Goal: Information Seeking & Learning: Check status

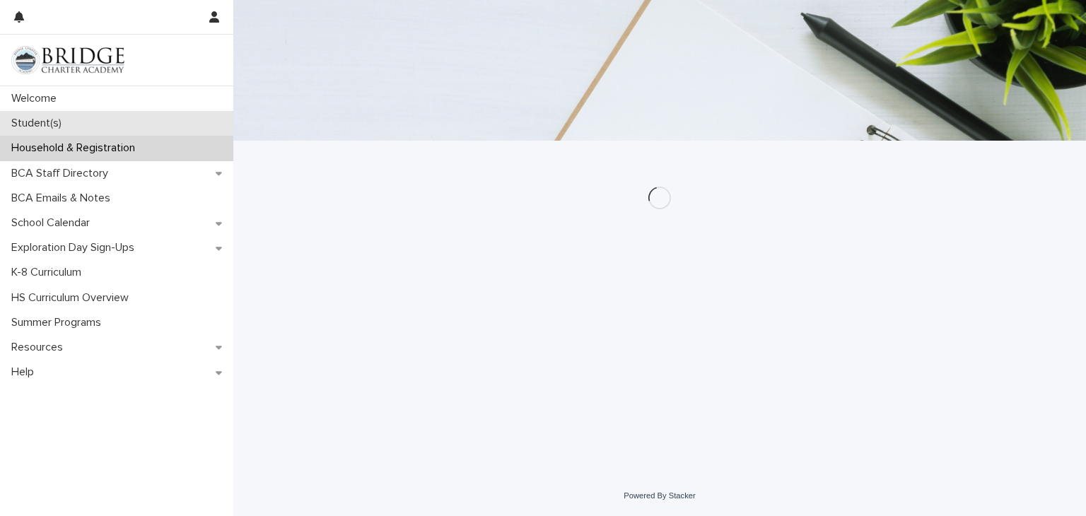
click at [76, 119] on div "Student(s)" at bounding box center [116, 123] width 233 height 25
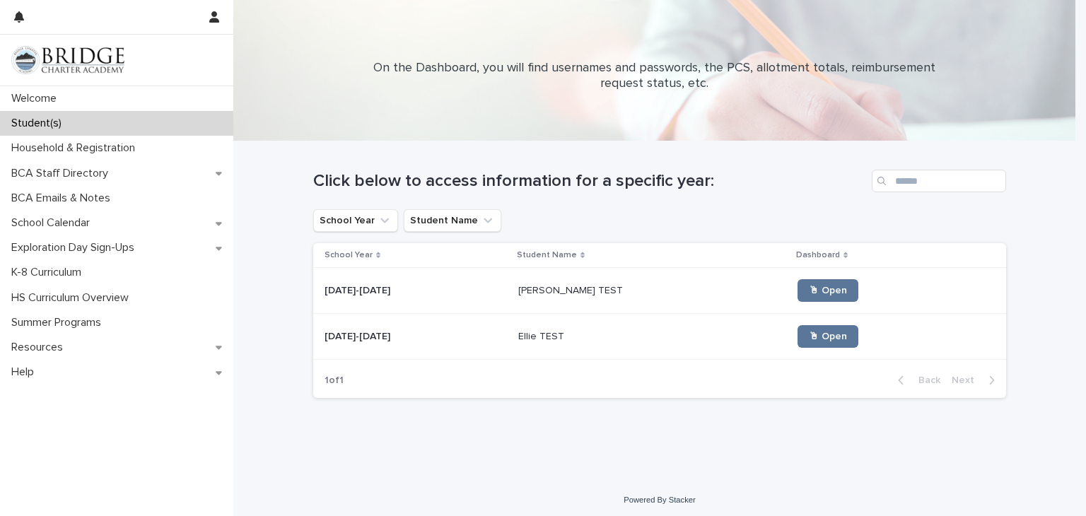
click at [458, 331] on p at bounding box center [415, 337] width 182 height 12
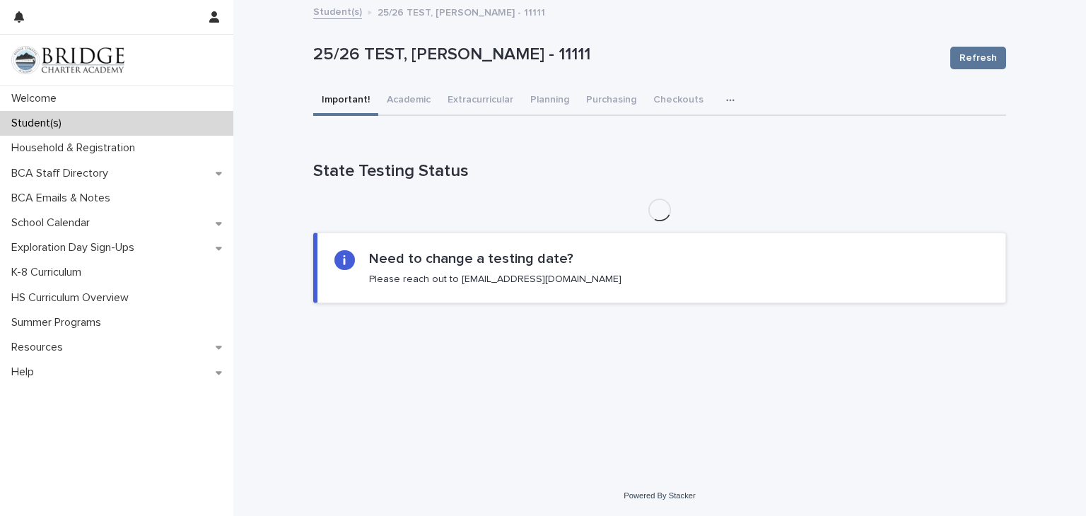
click at [726, 103] on icon "button" at bounding box center [730, 100] width 8 height 10
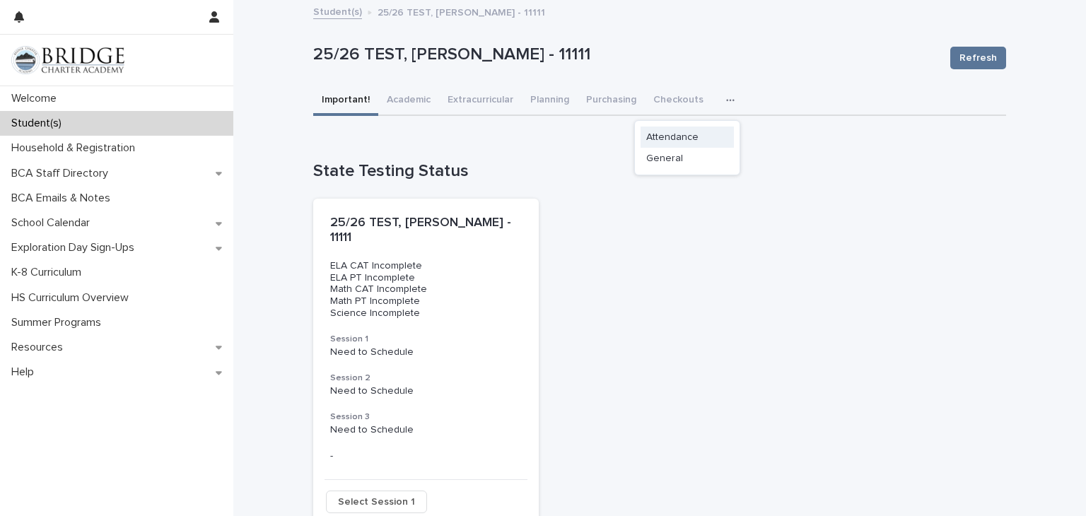
click at [690, 129] on button "Attendance" at bounding box center [686, 137] width 93 height 21
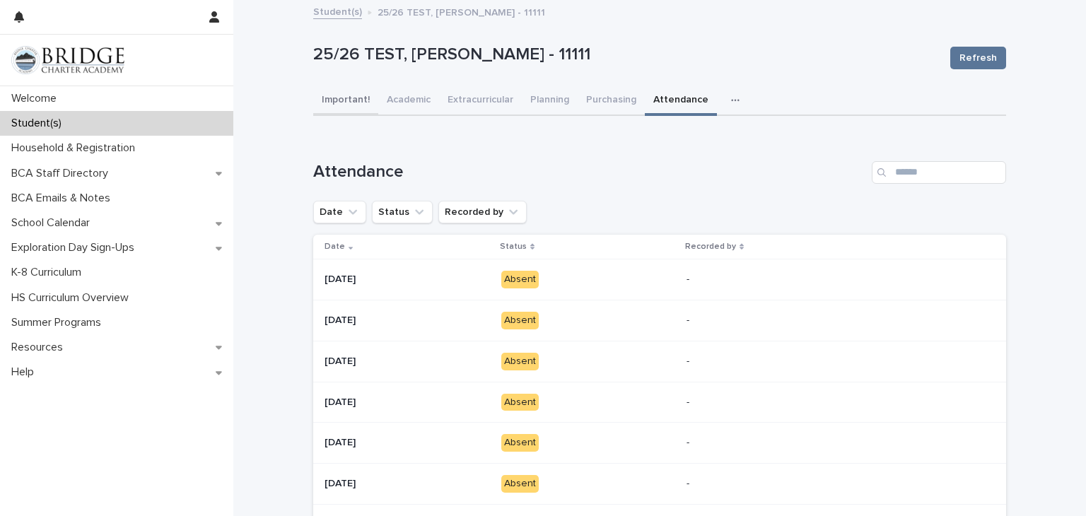
click at [338, 97] on button "Important!" at bounding box center [345, 101] width 65 height 30
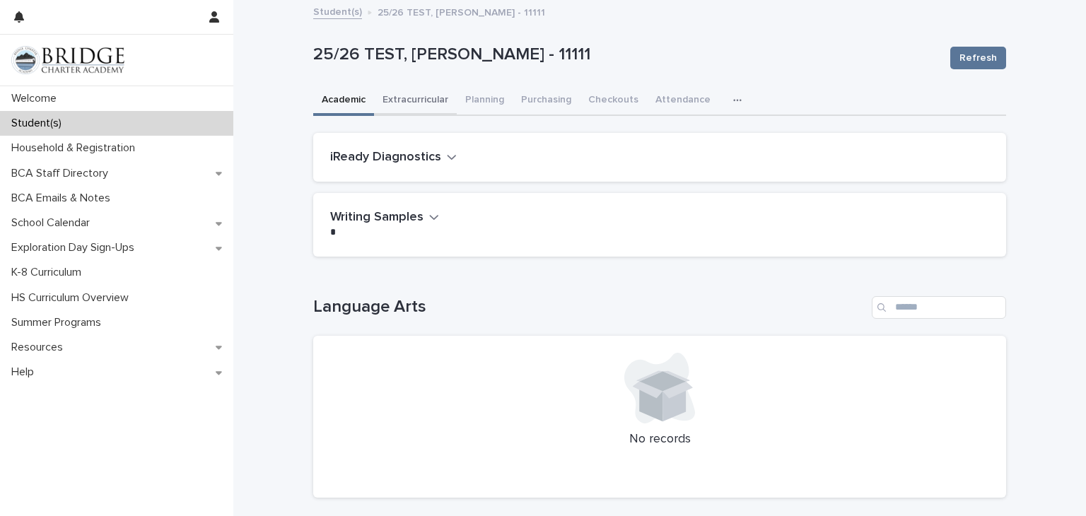
click at [416, 110] on button "Extracurricular" at bounding box center [415, 101] width 83 height 30
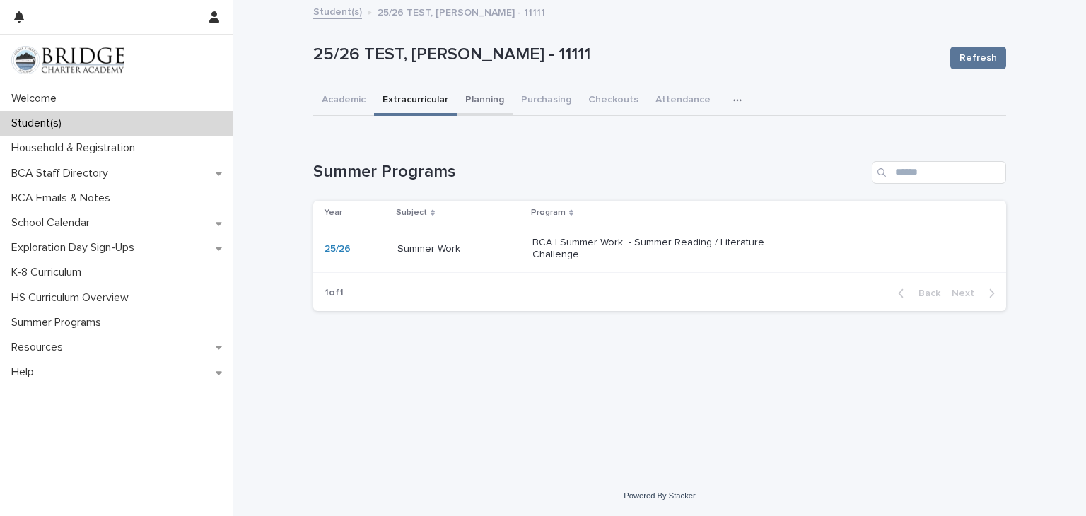
click at [509, 105] on div "Academic Extracurricular Planning Purchasing Checkouts Attendance General" at bounding box center [659, 101] width 693 height 30
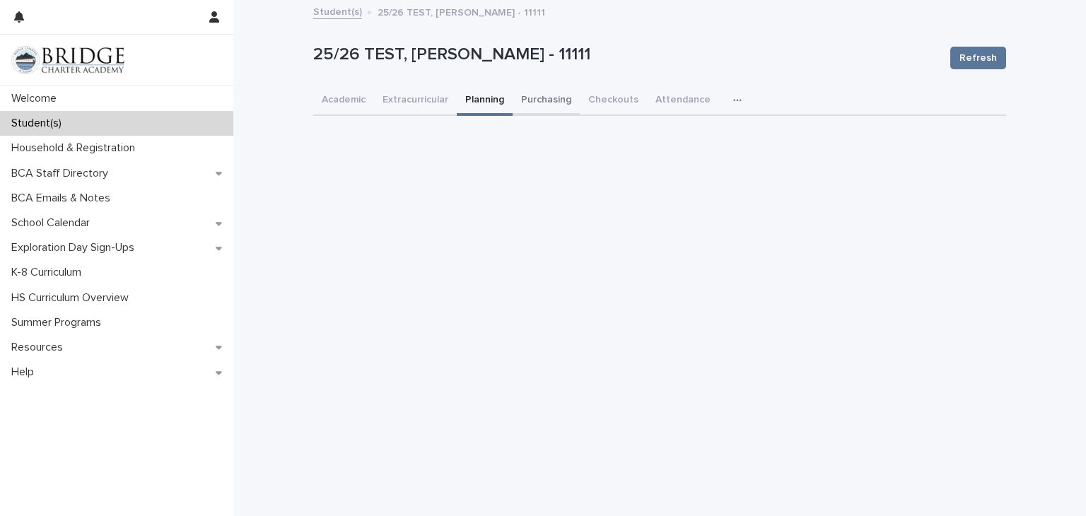
click at [546, 105] on button "Purchasing" at bounding box center [546, 101] width 67 height 30
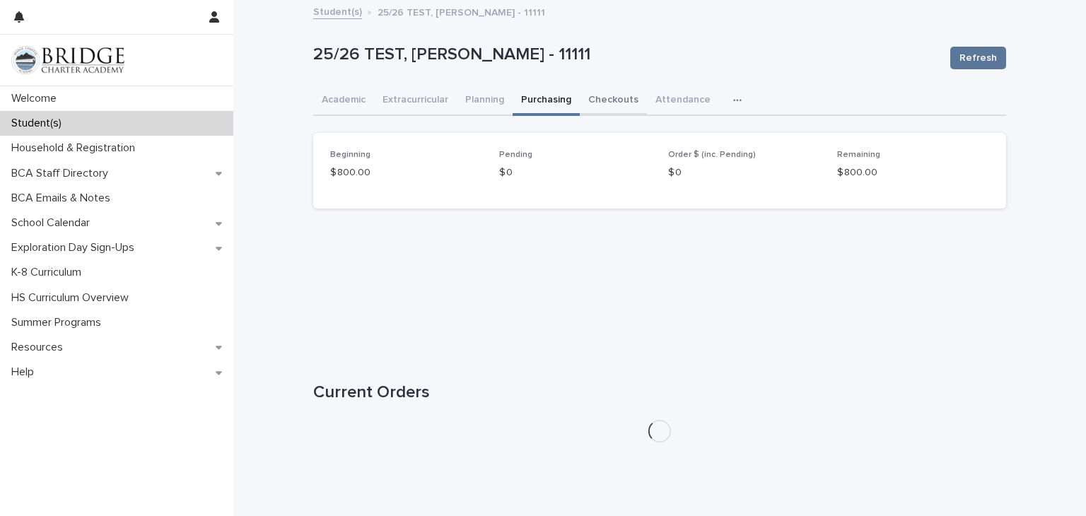
click at [610, 100] on button "Checkouts" at bounding box center [613, 101] width 67 height 30
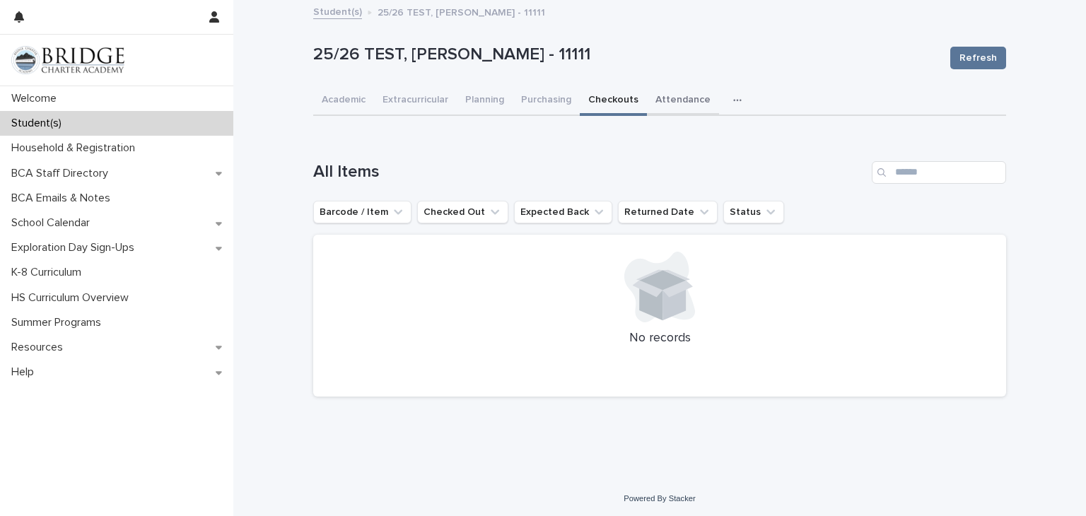
click at [673, 100] on button "Attendance" at bounding box center [683, 101] width 72 height 30
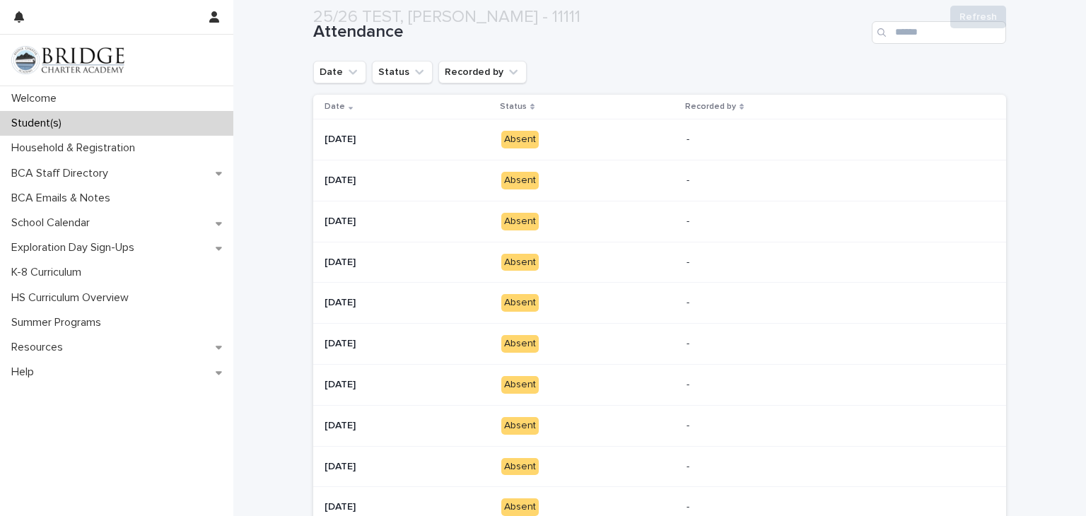
scroll to position [141, 0]
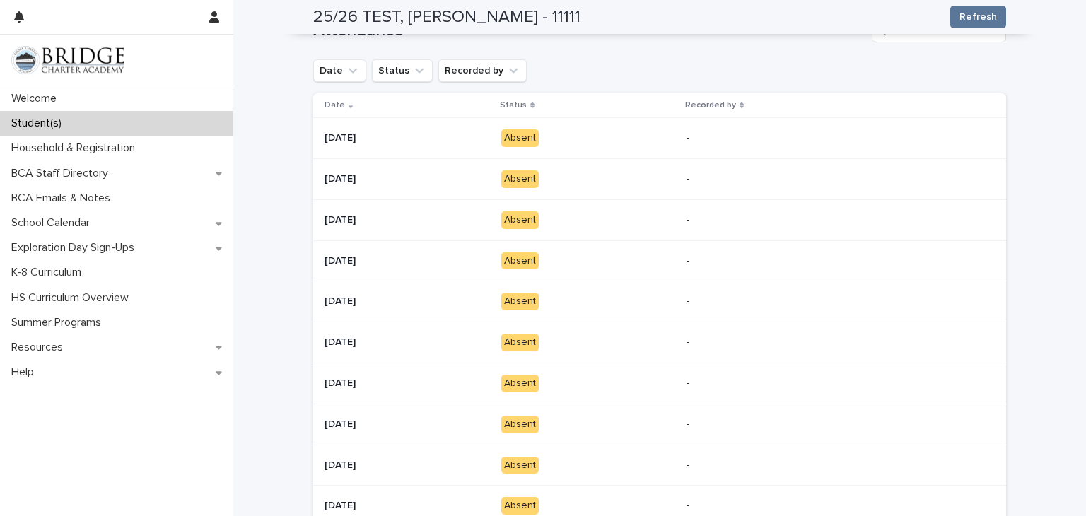
click at [675, 131] on p "Absent" at bounding box center [588, 138] width 174 height 18
